Goal: Task Accomplishment & Management: Complete application form

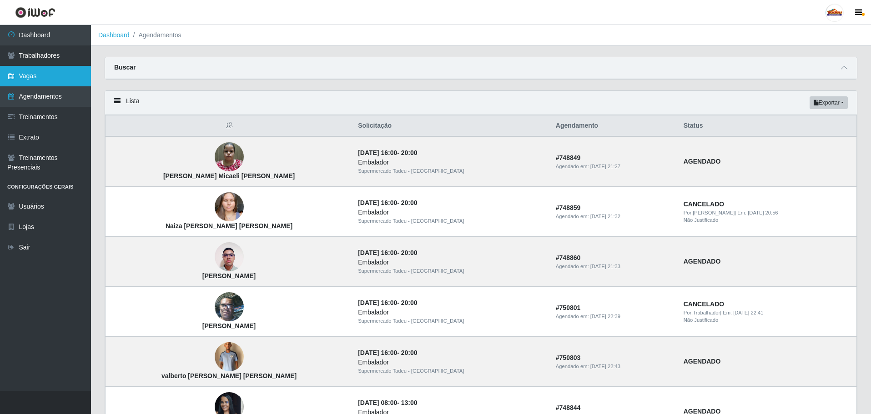
click at [6, 81] on link "Vagas" at bounding box center [45, 76] width 91 height 20
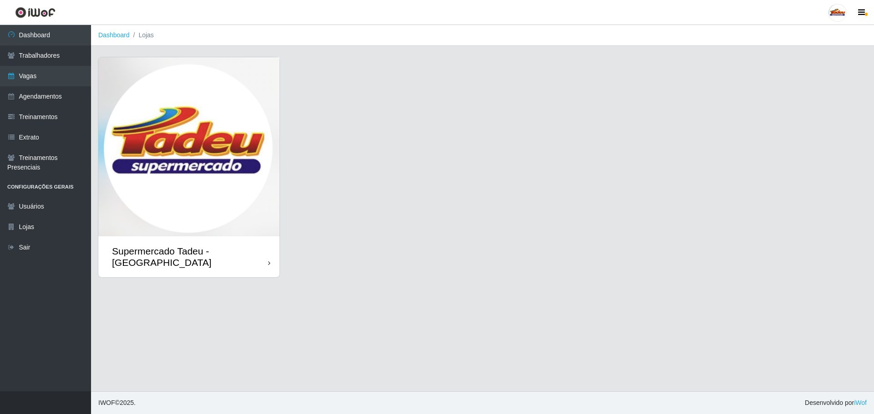
click at [152, 182] on img at bounding box center [188, 146] width 181 height 179
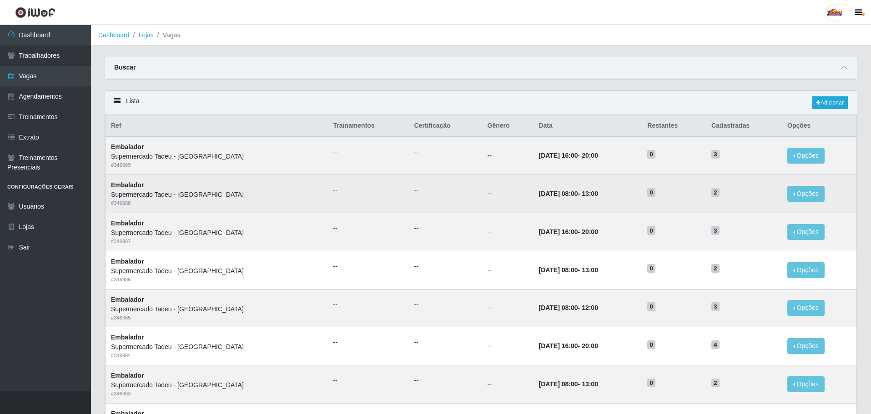
click at [615, 189] on td "[DATE] 08:00 - 13:00" at bounding box center [587, 194] width 109 height 38
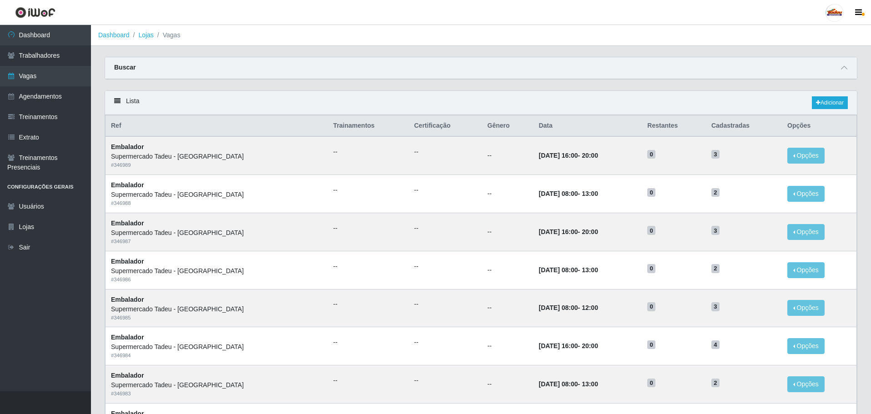
click at [825, 96] on div "Lista Adicionar" at bounding box center [481, 103] width 752 height 24
click at [830, 105] on link "Adicionar" at bounding box center [830, 102] width 36 height 13
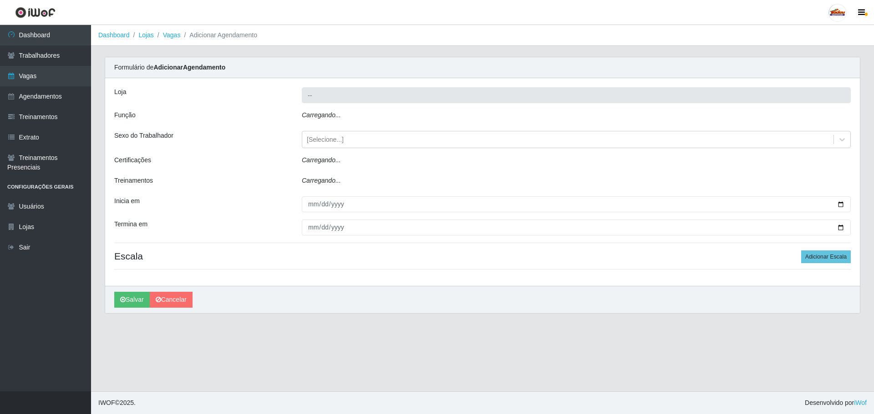
type input "Supermercado Tadeu - [GEOGRAPHIC_DATA]"
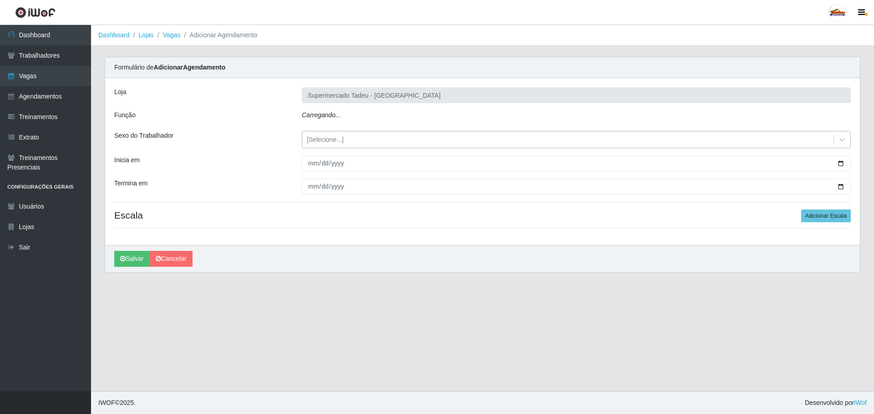
click at [337, 140] on div "[Selecione...]" at bounding box center [325, 140] width 37 height 10
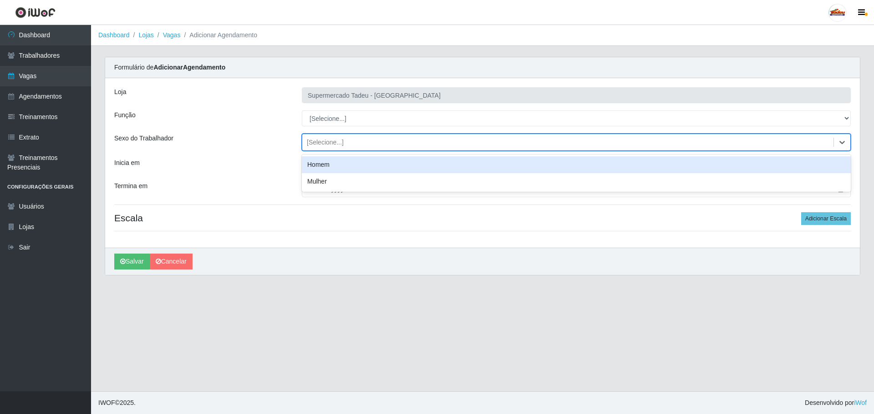
click at [337, 140] on div "[Selecione...]" at bounding box center [325, 143] width 37 height 10
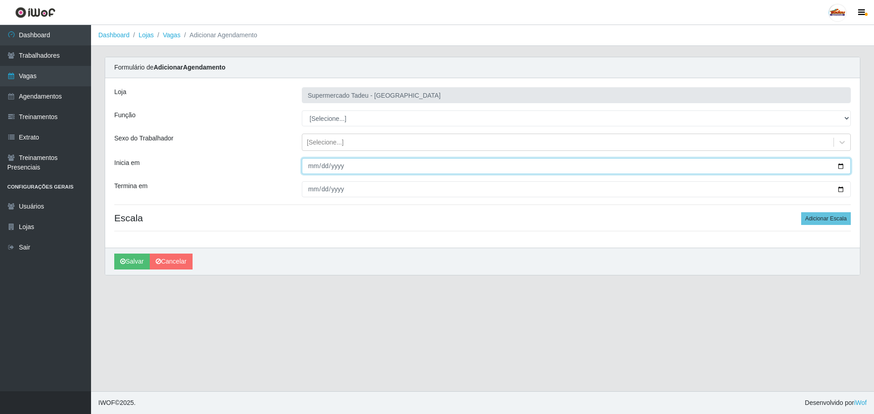
click at [323, 169] on input "Inicia em" at bounding box center [576, 166] width 549 height 16
click at [313, 166] on input "Inicia em" at bounding box center [576, 166] width 549 height 16
type input "[DATE]"
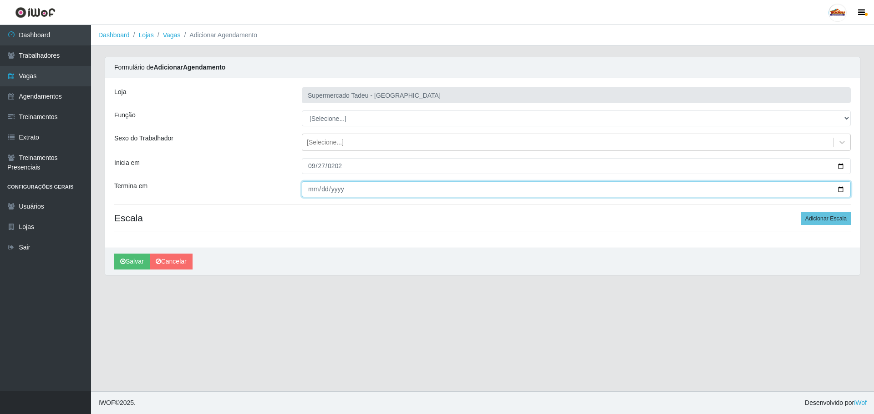
click at [308, 189] on input "Termina em" at bounding box center [576, 190] width 549 height 16
type input "[DATE]"
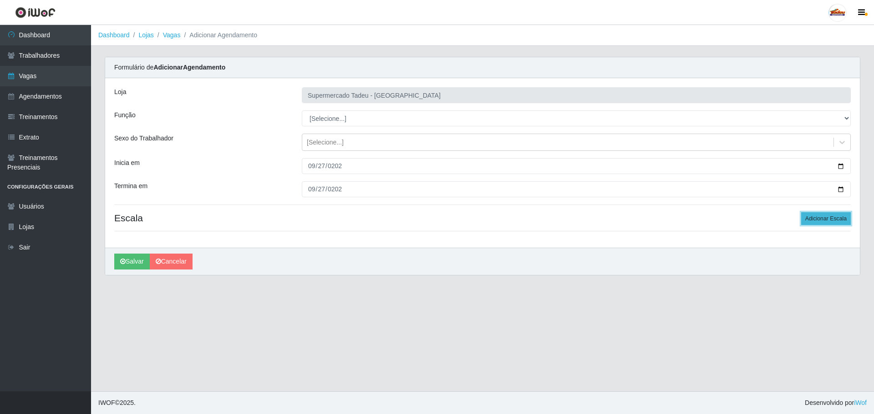
click at [835, 221] on button "Adicionar Escala" at bounding box center [826, 218] width 50 height 13
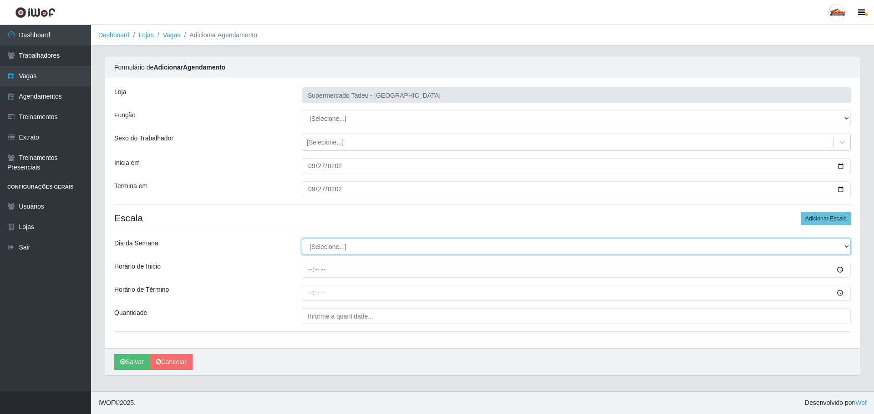
click at [391, 252] on select "[Selecione...] Segunda Terça Quarta Quinta Sexta Sábado Domingo" at bounding box center [576, 247] width 549 height 16
select select "6"
click at [302, 239] on select "[Selecione...] Segunda Terça Quarta Quinta Sexta Sábado Domingo" at bounding box center [576, 247] width 549 height 16
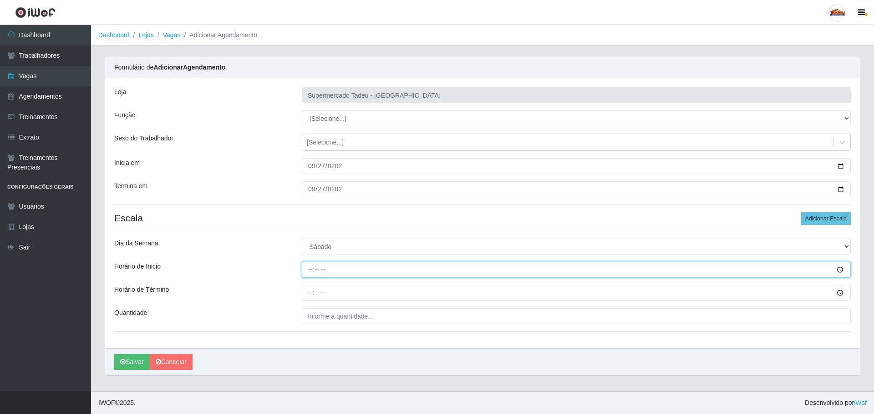
click at [313, 270] on input "Horário de Inicio" at bounding box center [576, 270] width 549 height 16
type input "07:30"
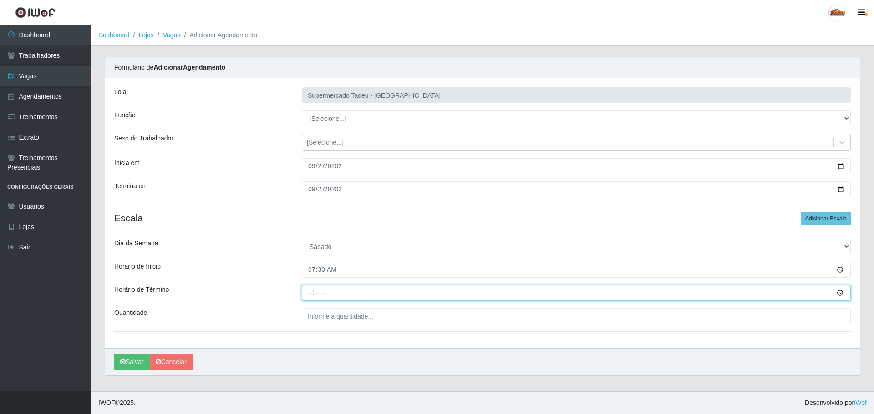
click at [309, 292] on input "Horário de Término" at bounding box center [576, 293] width 549 height 16
type input "13:00"
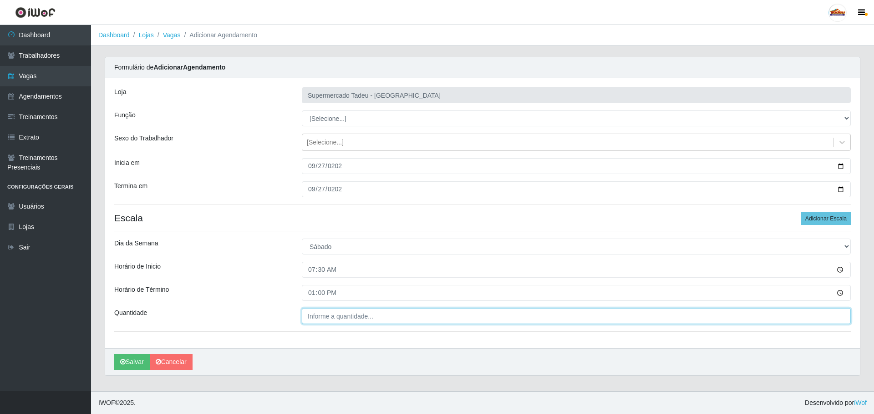
type input "___"
click at [323, 319] on input "___" at bounding box center [576, 316] width 549 height 16
click at [316, 316] on input "___" at bounding box center [576, 316] width 549 height 16
type input "1__"
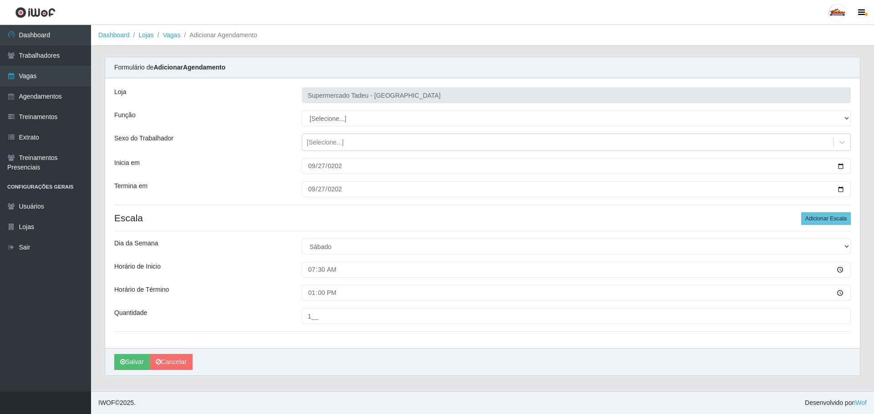
click at [283, 313] on div "Quantidade" at bounding box center [200, 316] width 187 height 16
click at [128, 364] on button "Salvar" at bounding box center [131, 362] width 35 height 16
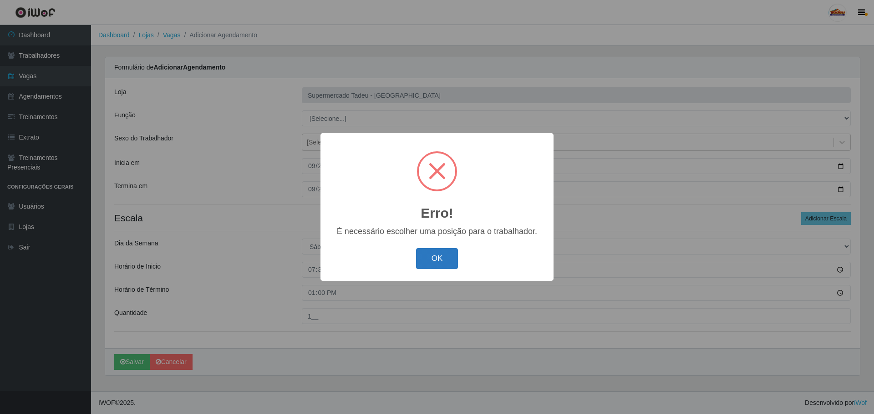
click at [436, 262] on button "OK" at bounding box center [437, 258] width 42 height 21
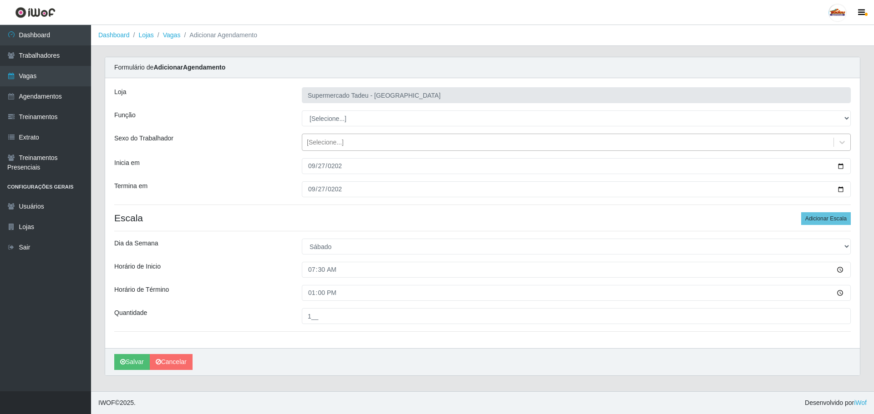
click at [323, 140] on div "[Selecione...]" at bounding box center [325, 143] width 37 height 10
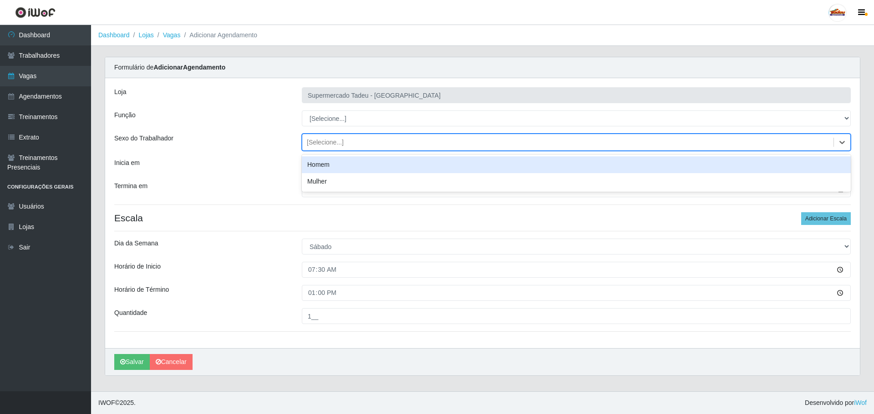
click at [323, 140] on div "[Selecione...]" at bounding box center [325, 143] width 37 height 10
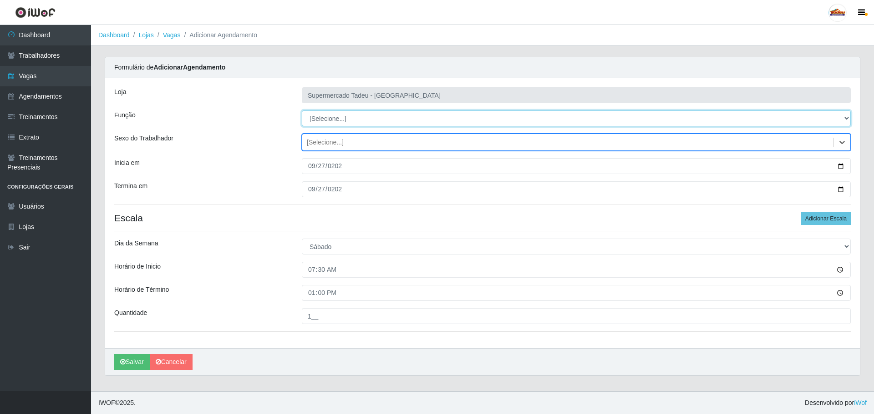
click at [326, 122] on select "[Selecione...] ASG ASG + ASG ++ Auxiliar de Estacionamento Auxiliar de Estacion…" at bounding box center [576, 119] width 549 height 16
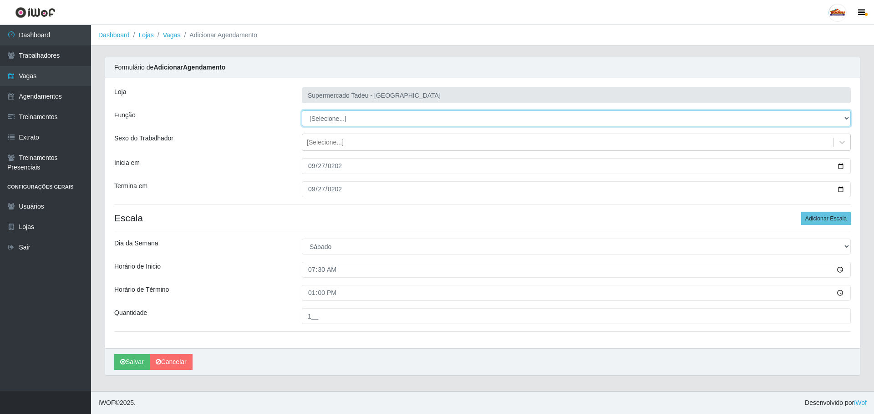
select select "1"
click at [302, 111] on select "[Selecione...] ASG ASG + ASG ++ Auxiliar de Estacionamento Auxiliar de Estacion…" at bounding box center [576, 119] width 549 height 16
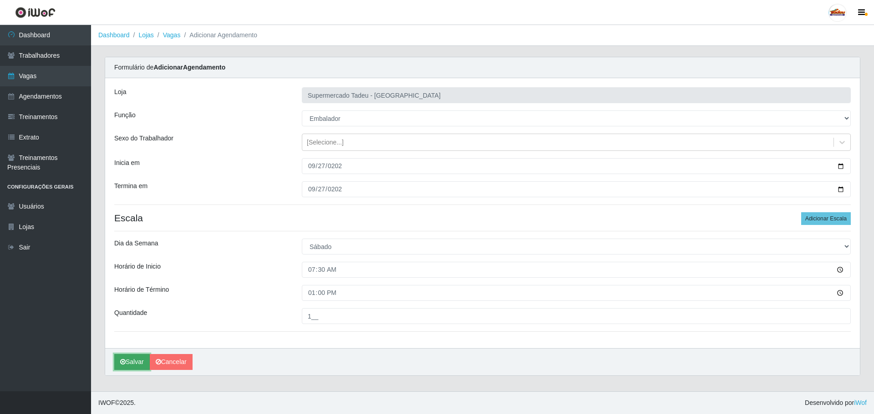
click at [130, 361] on button "Salvar" at bounding box center [131, 362] width 35 height 16
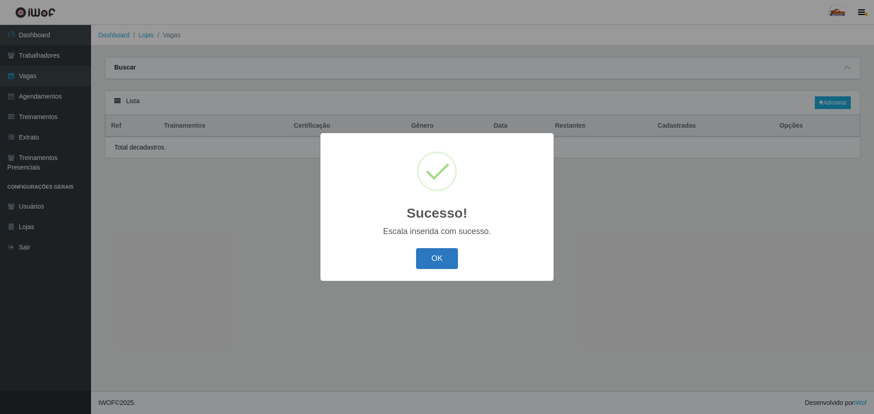
click at [433, 262] on button "OK" at bounding box center [437, 258] width 42 height 21
